Goal: Task Accomplishment & Management: Complete application form

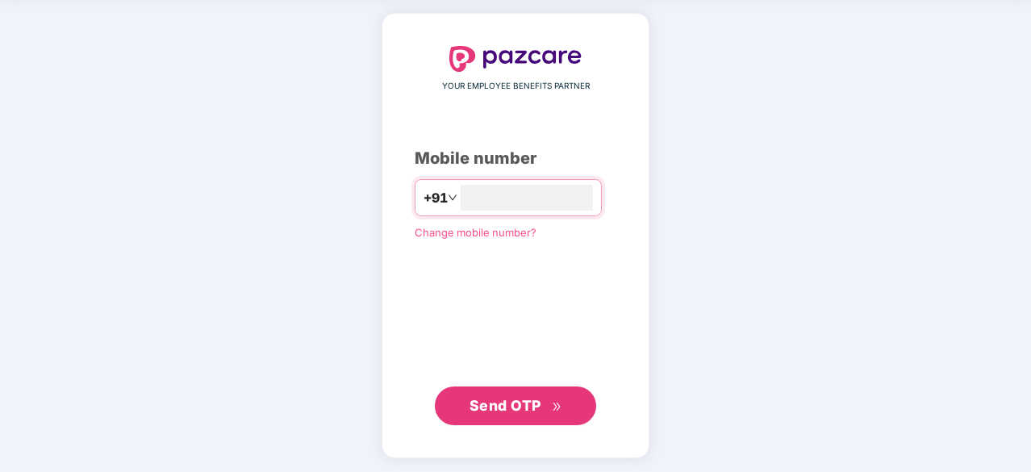
type input "**********"
click at [517, 408] on span "Send OTP" at bounding box center [505, 404] width 72 height 17
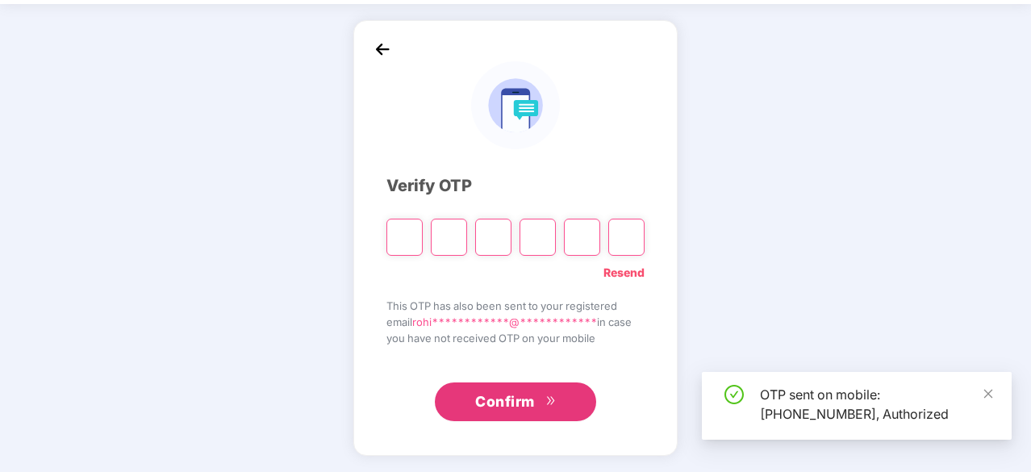
scroll to position [53, 0]
type input "*"
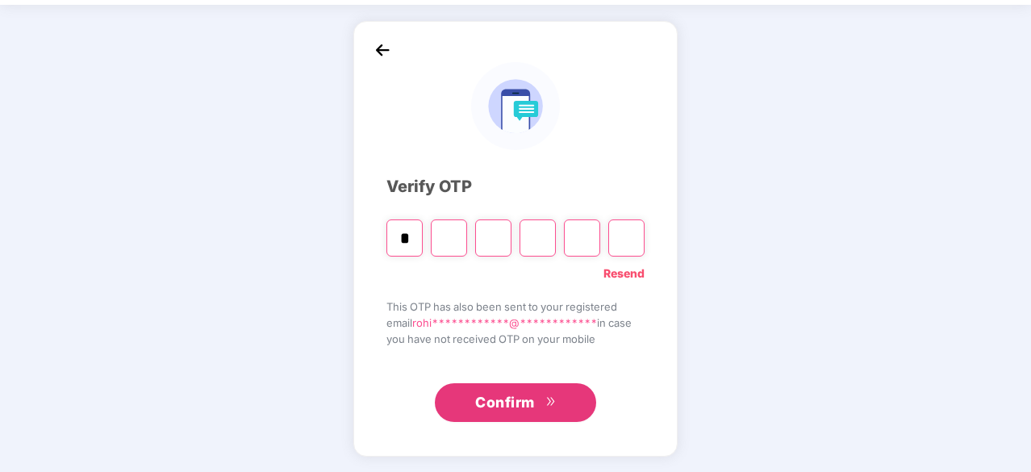
type input "*"
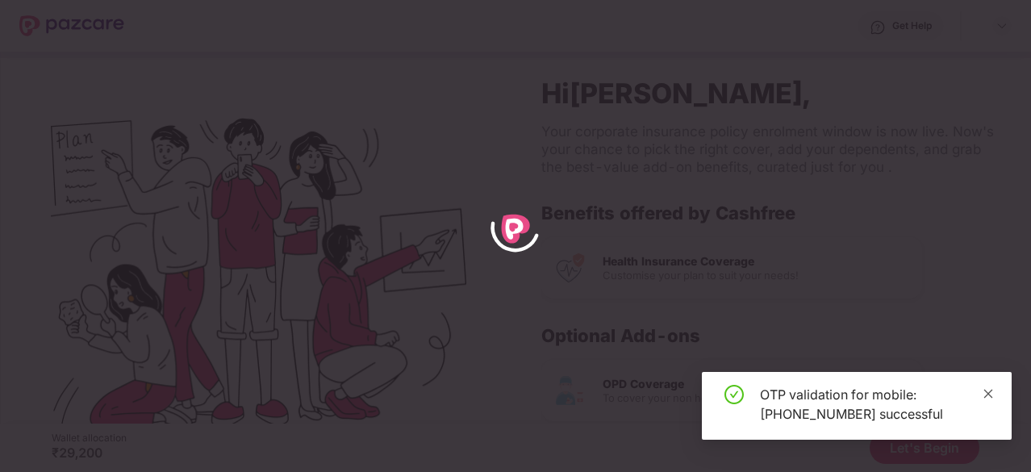
click at [984, 398] on icon "close" at bounding box center [987, 393] width 11 height 11
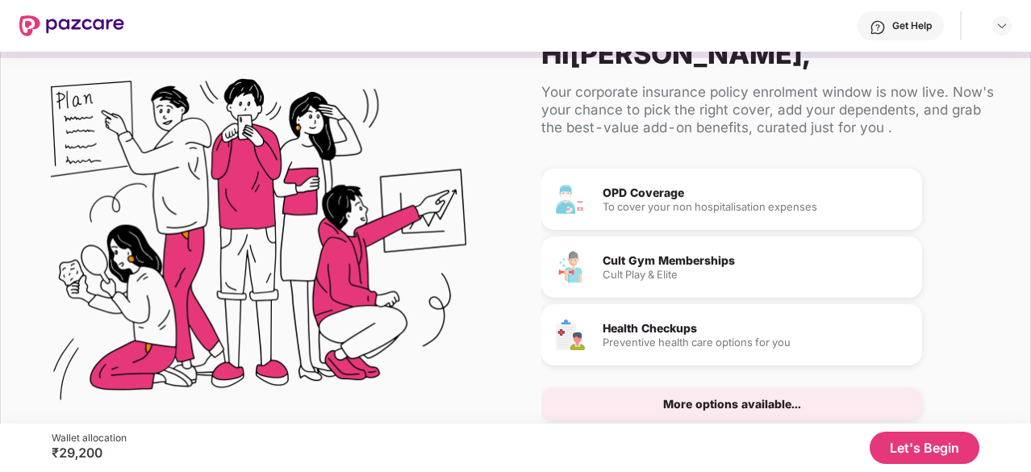
scroll to position [94, 0]
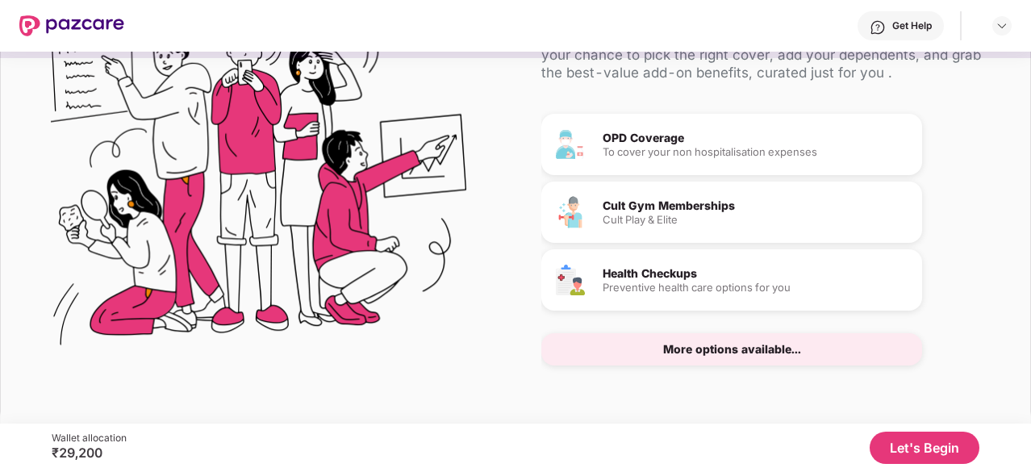
click at [916, 456] on button "Let's Begin" at bounding box center [924, 447] width 110 height 32
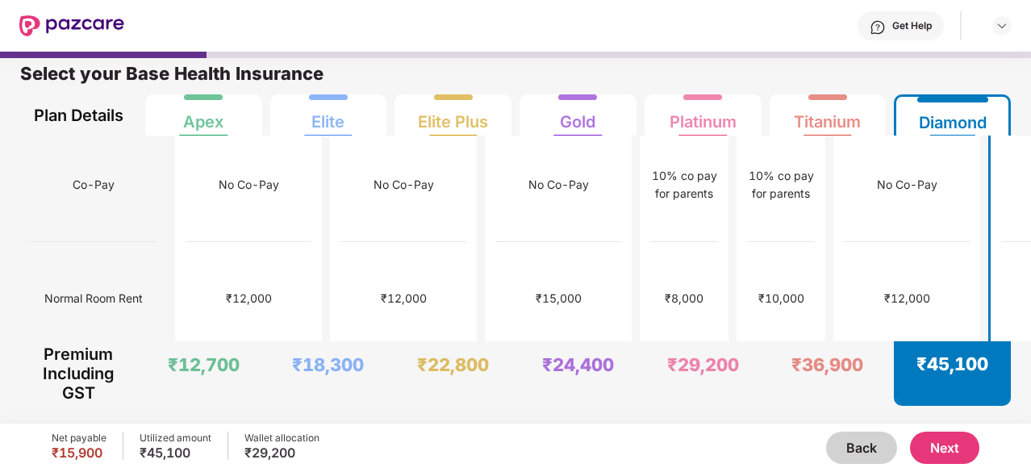
scroll to position [0, 0]
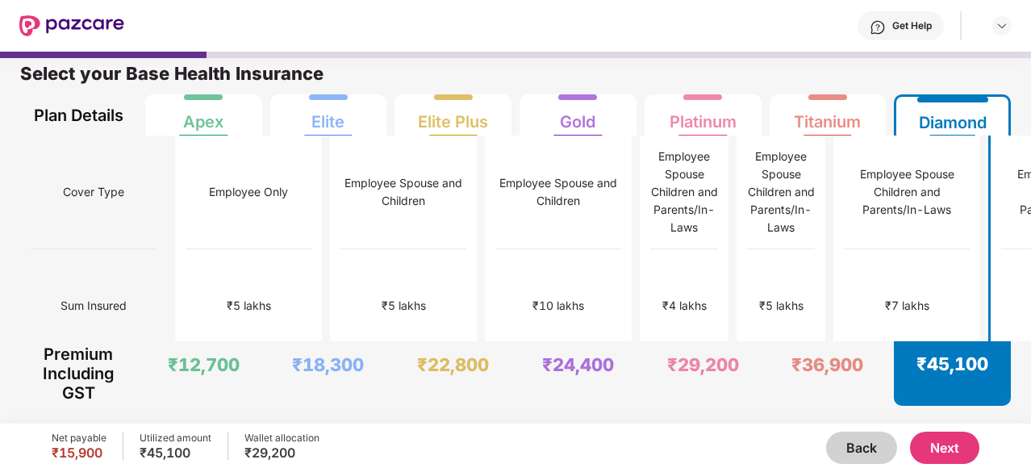
click at [965, 448] on button "Next" at bounding box center [944, 447] width 69 height 32
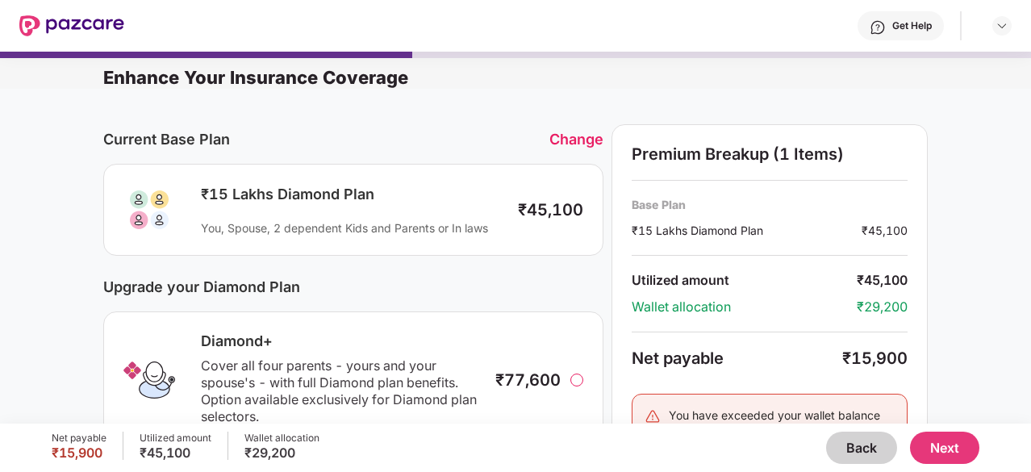
click at [847, 446] on button "Back" at bounding box center [861, 447] width 71 height 32
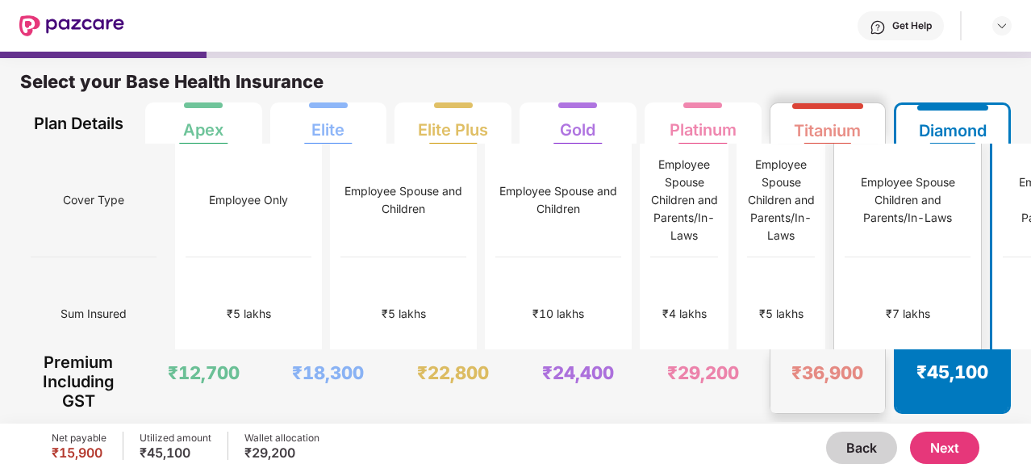
click at [856, 257] on div "₹7 lakhs" at bounding box center [907, 314] width 126 height 114
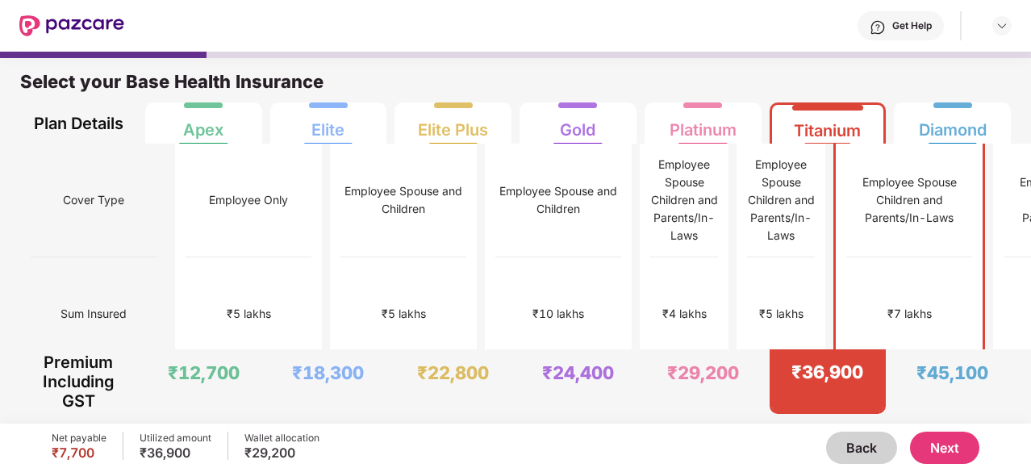
click at [966, 446] on button "Next" at bounding box center [944, 447] width 69 height 32
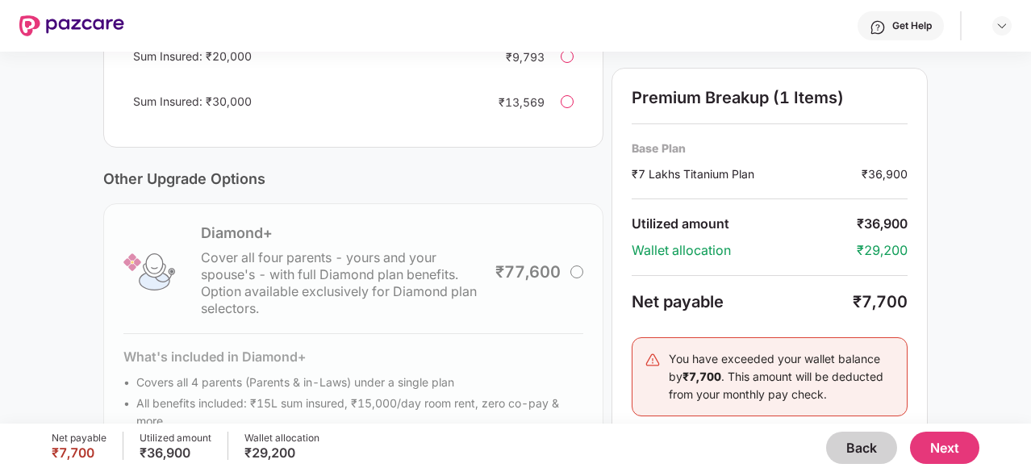
scroll to position [584, 0]
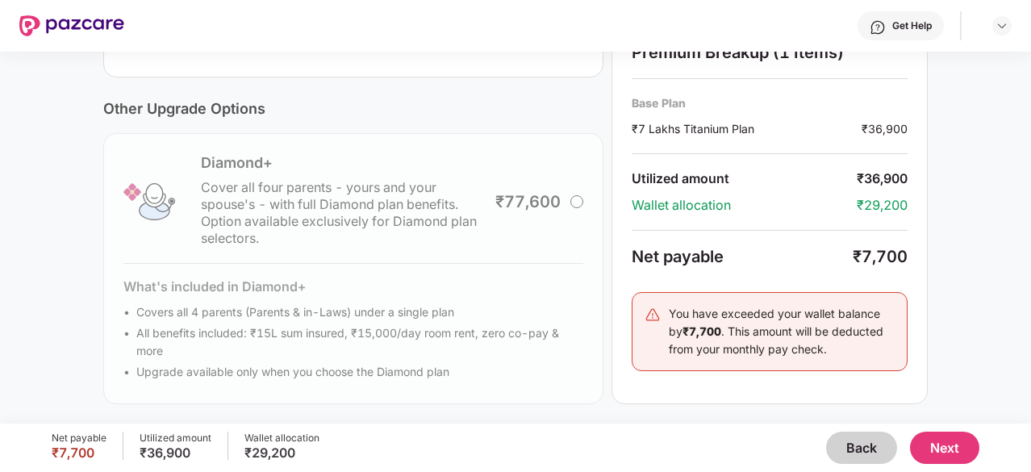
click at [961, 452] on button "Next" at bounding box center [944, 447] width 69 height 32
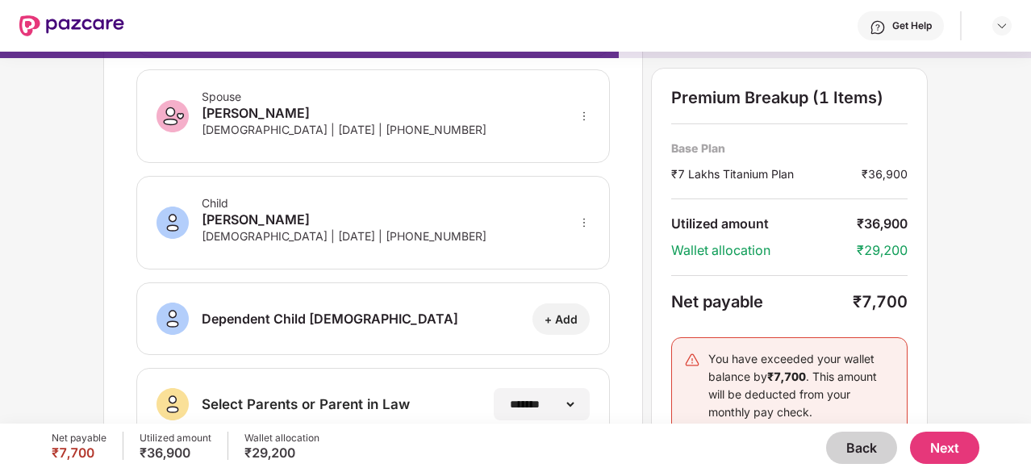
scroll to position [0, 0]
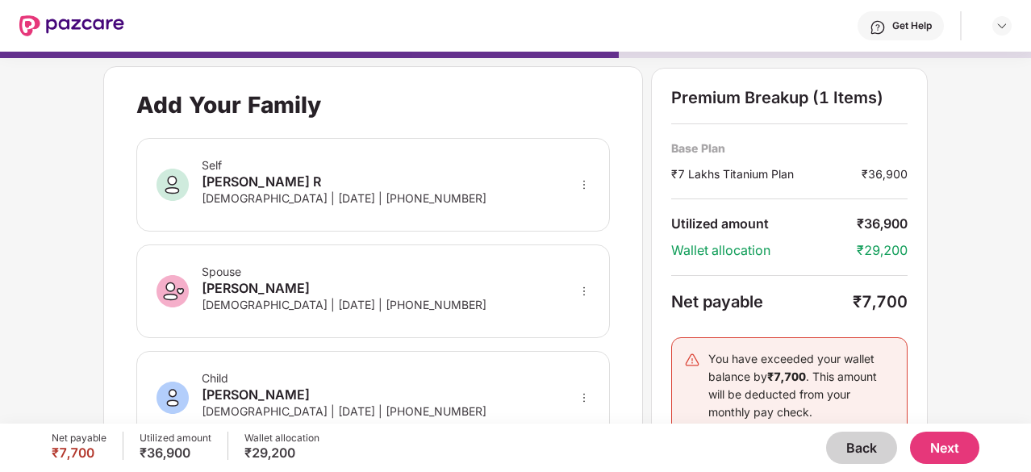
click at [961, 450] on button "Next" at bounding box center [944, 447] width 69 height 32
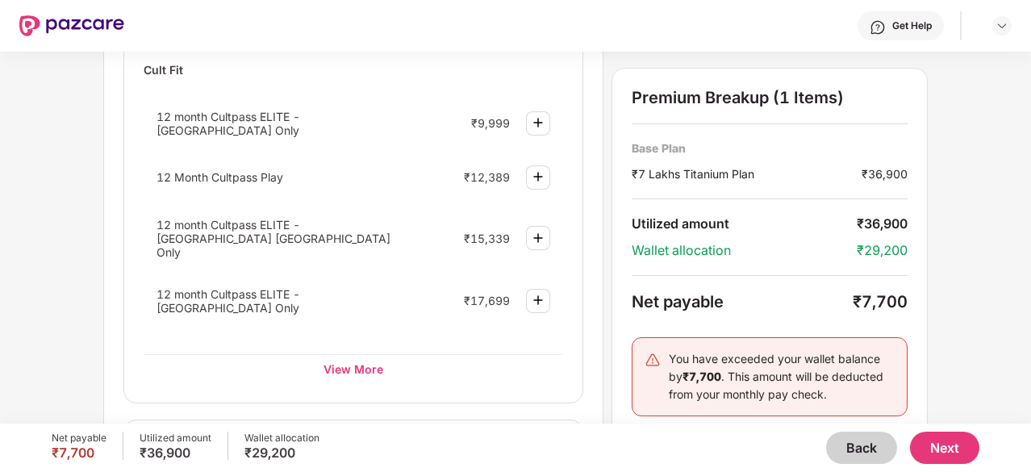
scroll to position [752, 0]
click at [959, 455] on button "Next" at bounding box center [944, 447] width 69 height 32
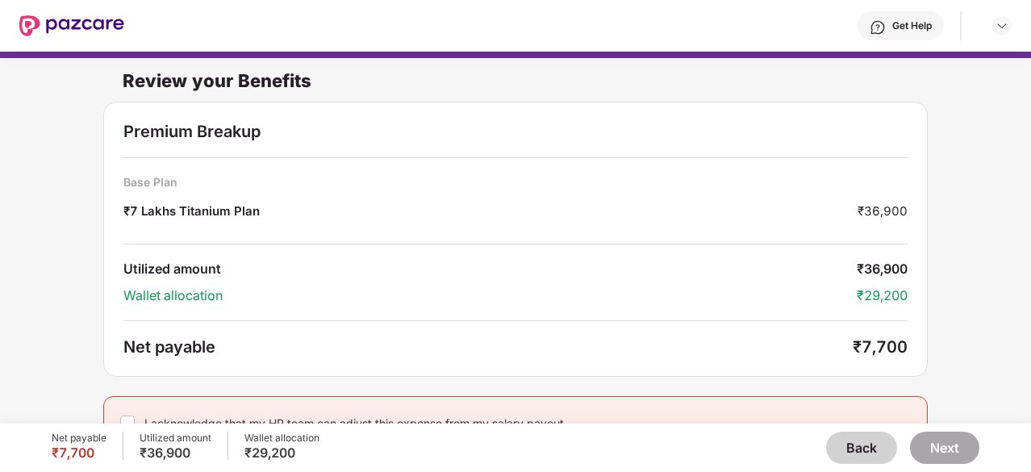
scroll to position [24, 0]
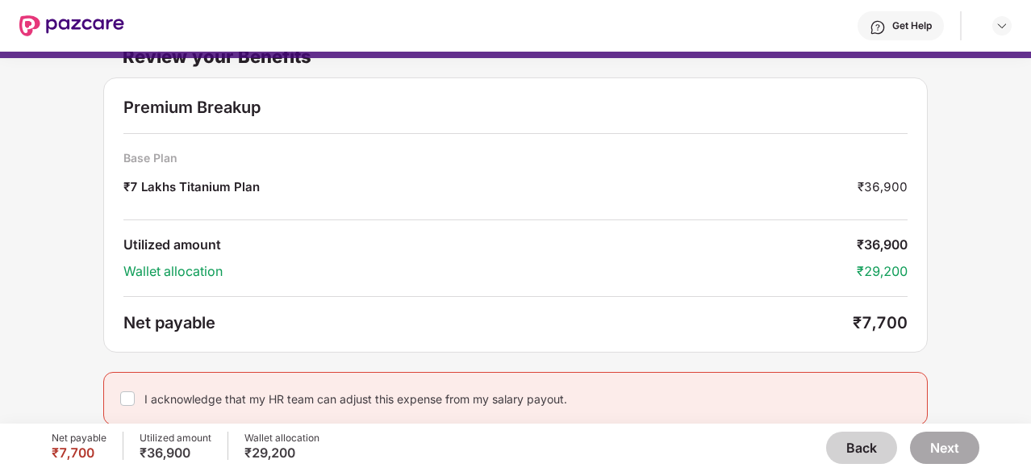
click at [122, 405] on label at bounding box center [127, 398] width 15 height 19
click at [947, 445] on button "Next" at bounding box center [944, 447] width 69 height 32
